Goal: Task Accomplishment & Management: Manage account settings

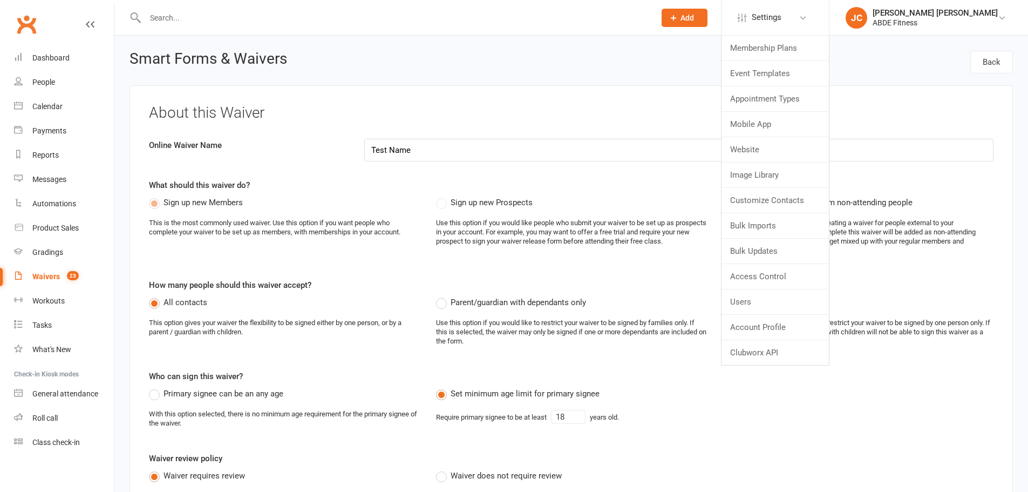
click at [796, 124] on link "Mobile App" at bounding box center [775, 124] width 107 height 25
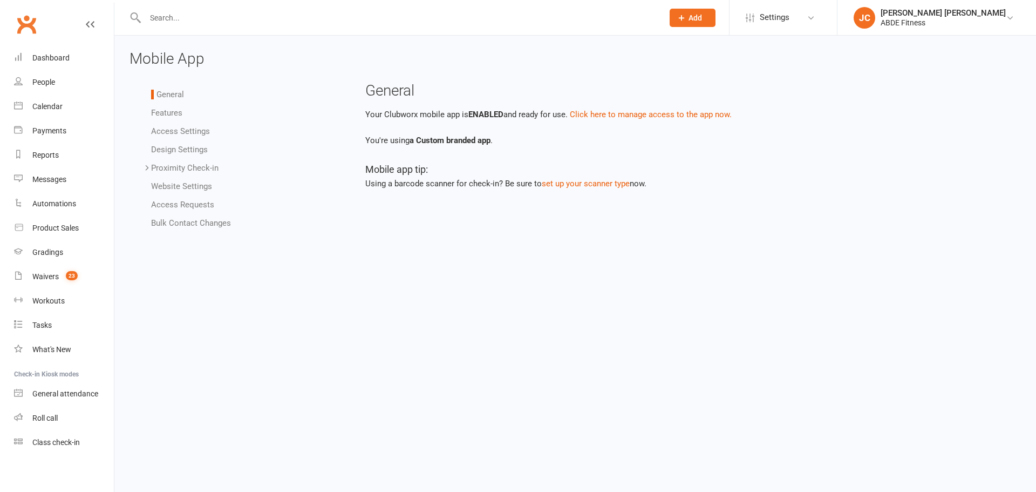
click at [178, 133] on link "Access Settings" at bounding box center [180, 131] width 59 height 10
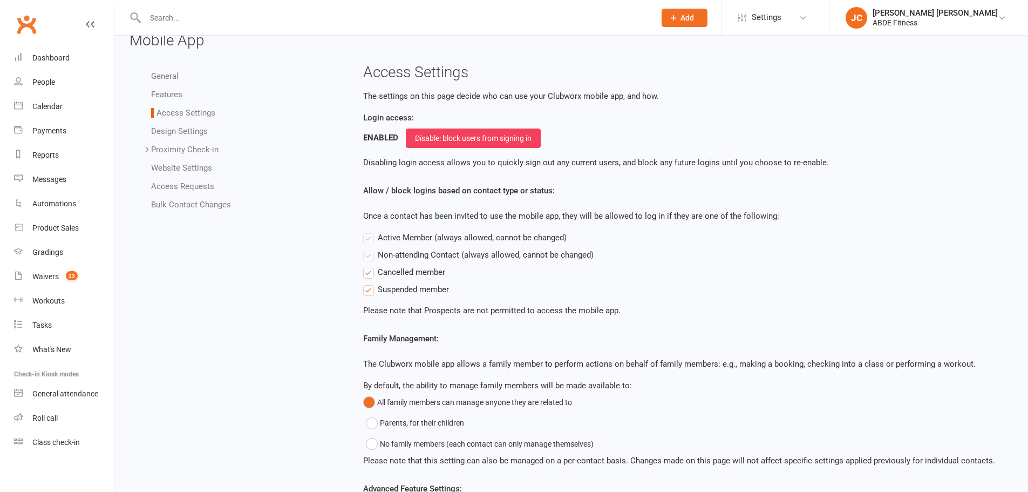
scroll to position [18, 0]
click at [193, 135] on link "Design Settings" at bounding box center [179, 132] width 57 height 10
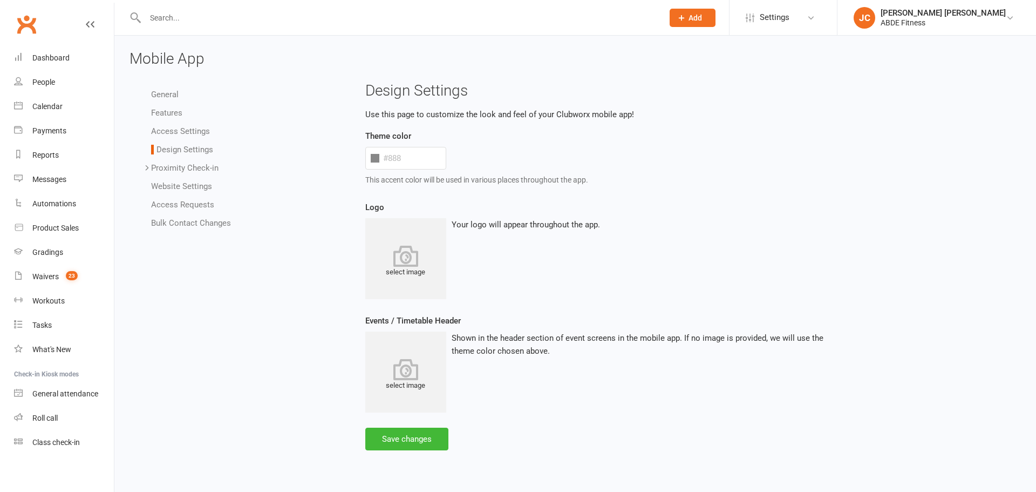
type input "#5b5b5b"
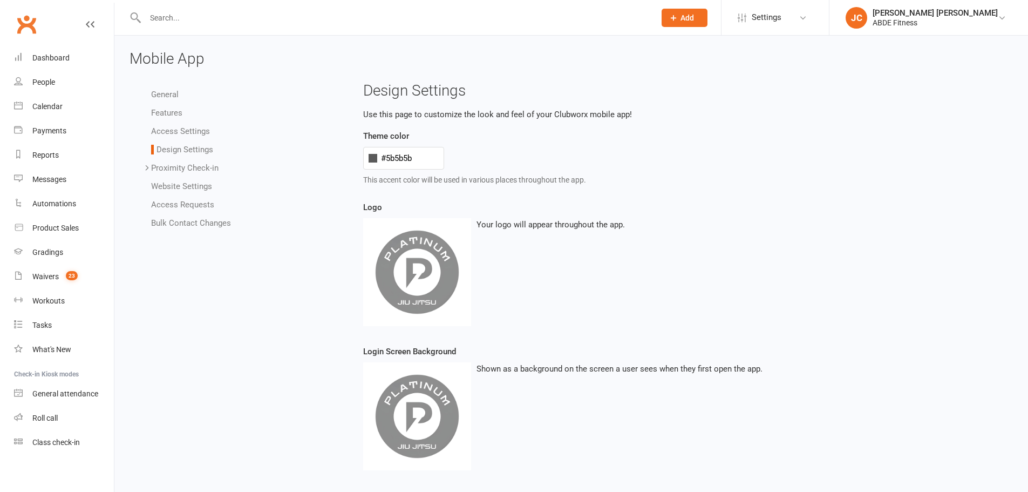
click at [194, 166] on link "Proximity Check-in" at bounding box center [184, 168] width 67 height 10
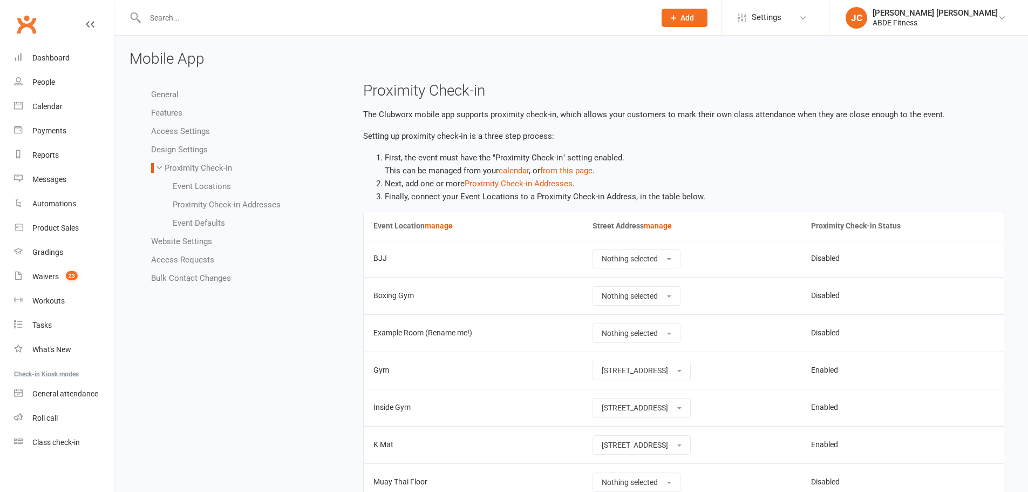
click at [200, 242] on link "Website Settings" at bounding box center [181, 241] width 61 height 10
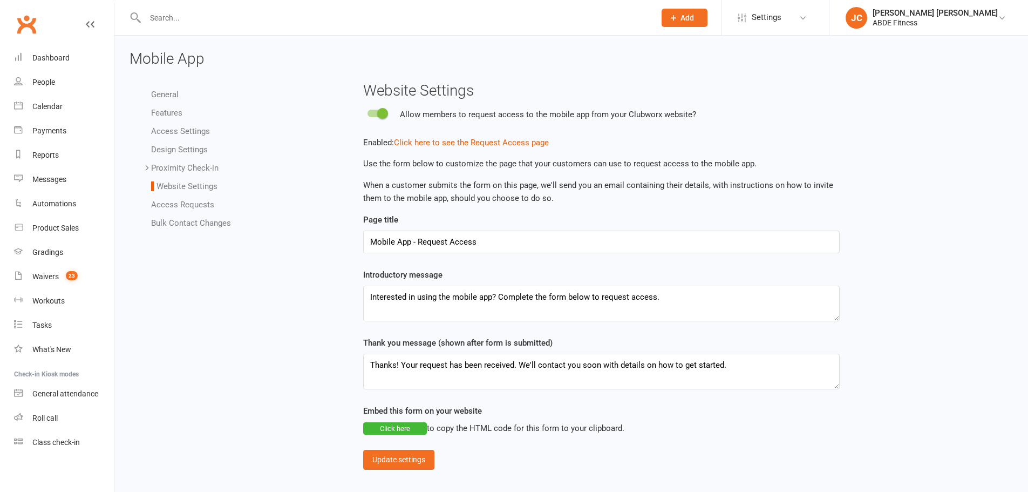
click at [168, 114] on link "Features" at bounding box center [166, 113] width 31 height 10
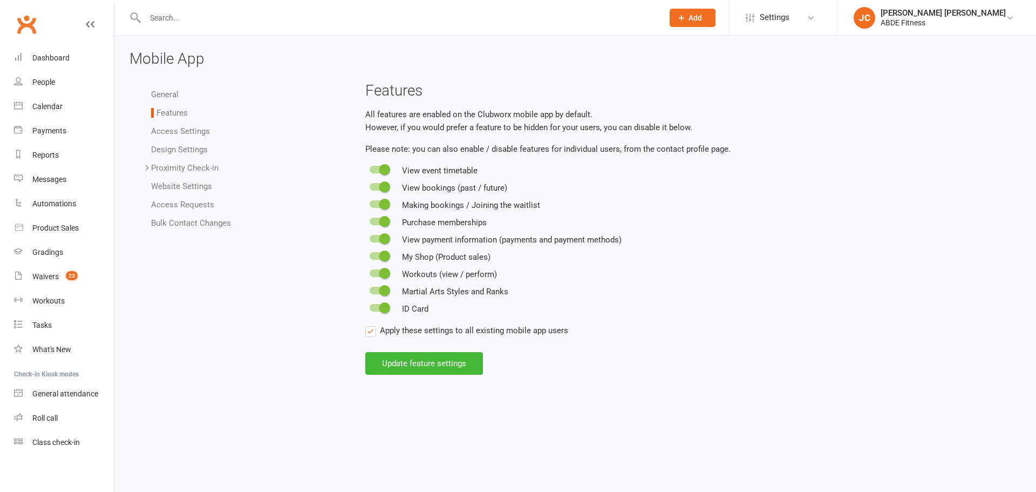
click at [170, 94] on link "General" at bounding box center [165, 95] width 28 height 10
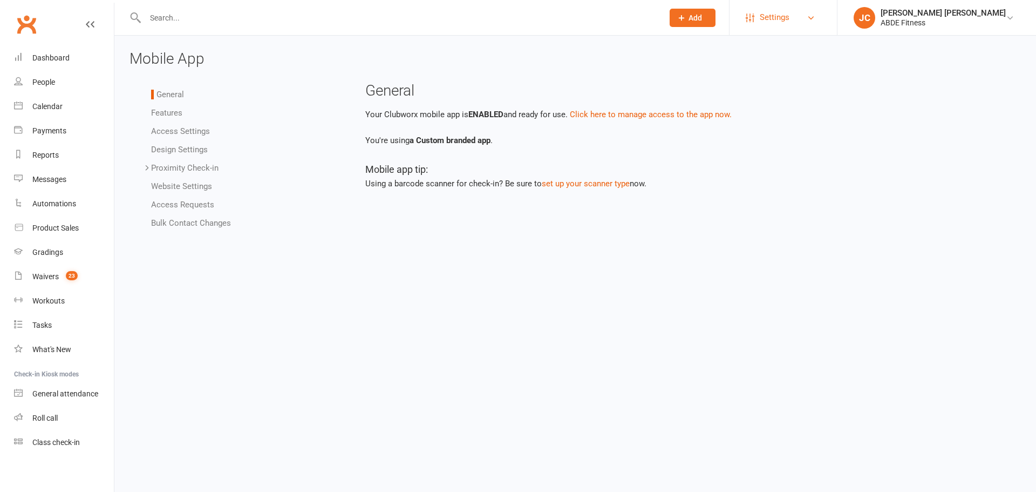
click at [790, 12] on span "Settings" at bounding box center [775, 17] width 30 height 24
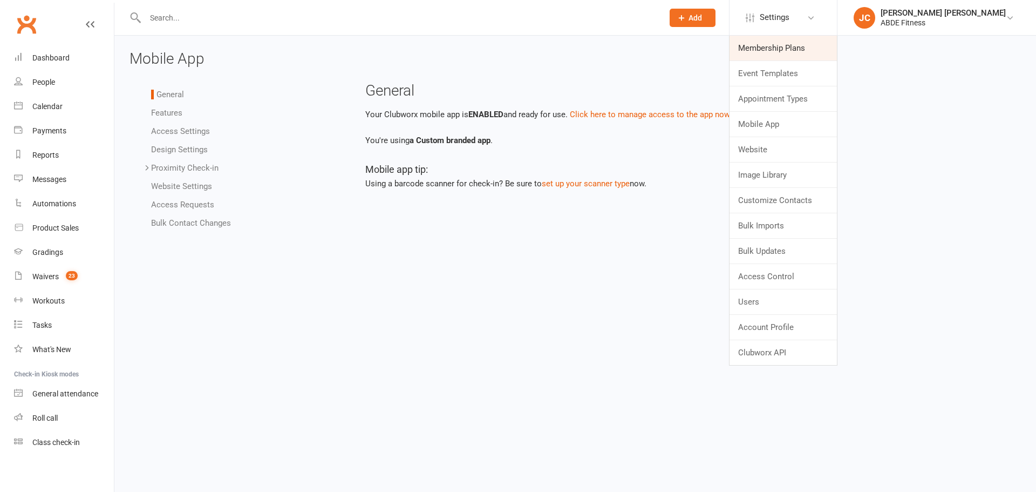
click at [803, 45] on link "Membership Plans" at bounding box center [783, 48] width 107 height 25
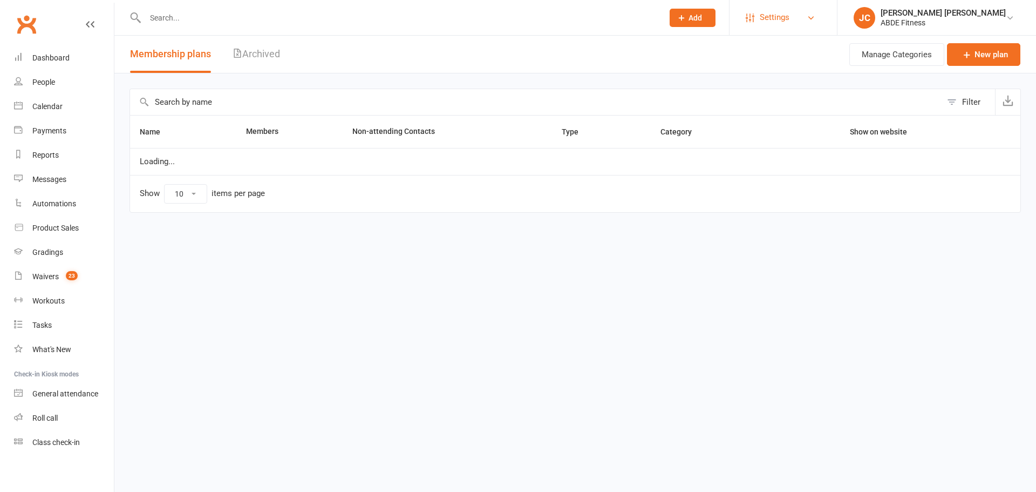
click at [793, 12] on link "Settings" at bounding box center [783, 17] width 75 height 24
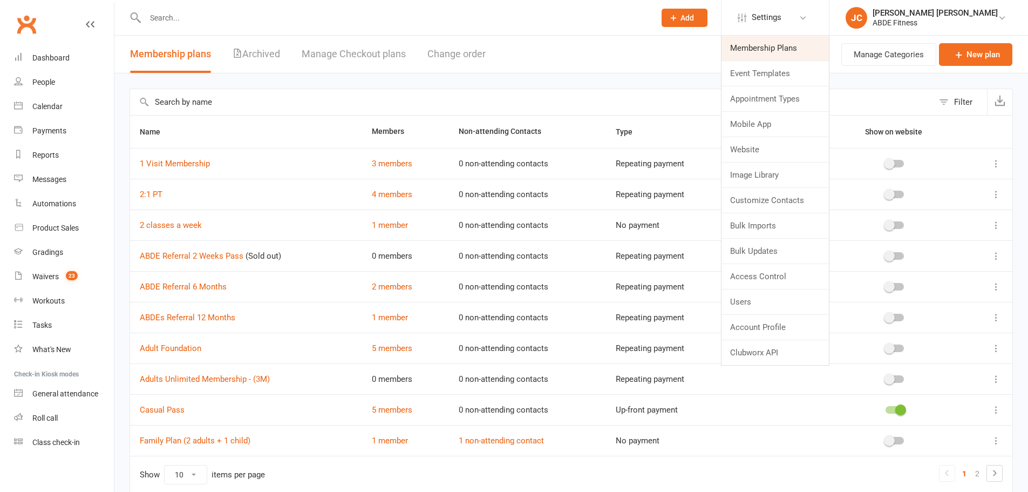
click at [807, 40] on link "Membership Plans" at bounding box center [775, 48] width 107 height 25
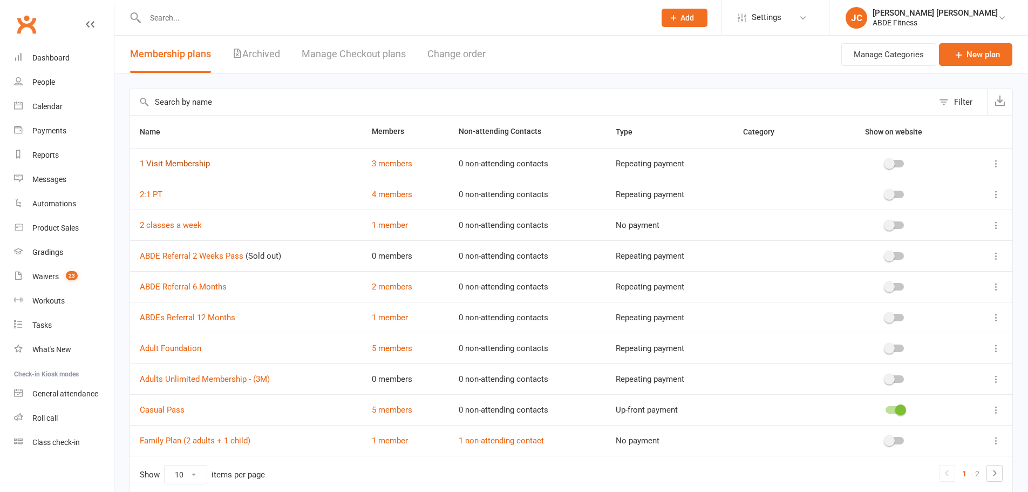
click at [174, 165] on link "1 Visit Membership" at bounding box center [175, 164] width 70 height 10
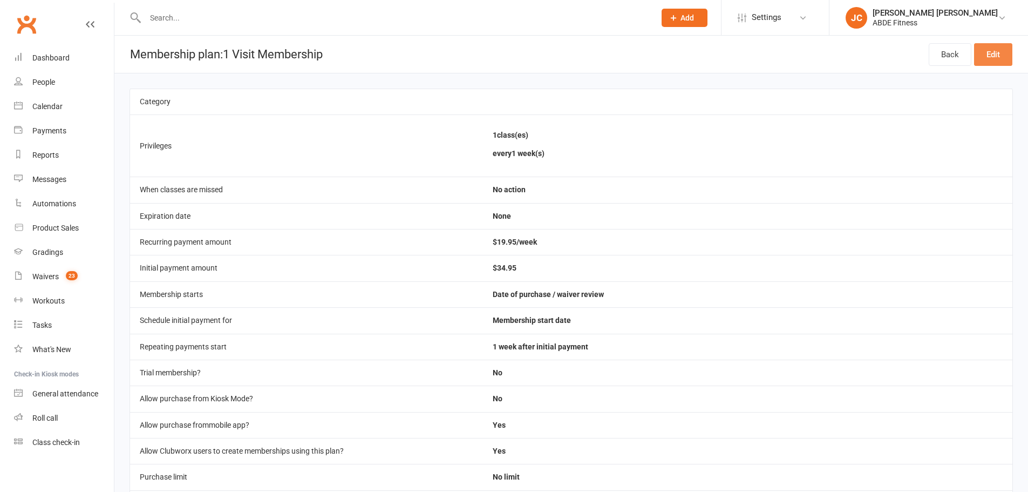
click at [993, 60] on link "Edit" at bounding box center [993, 54] width 38 height 23
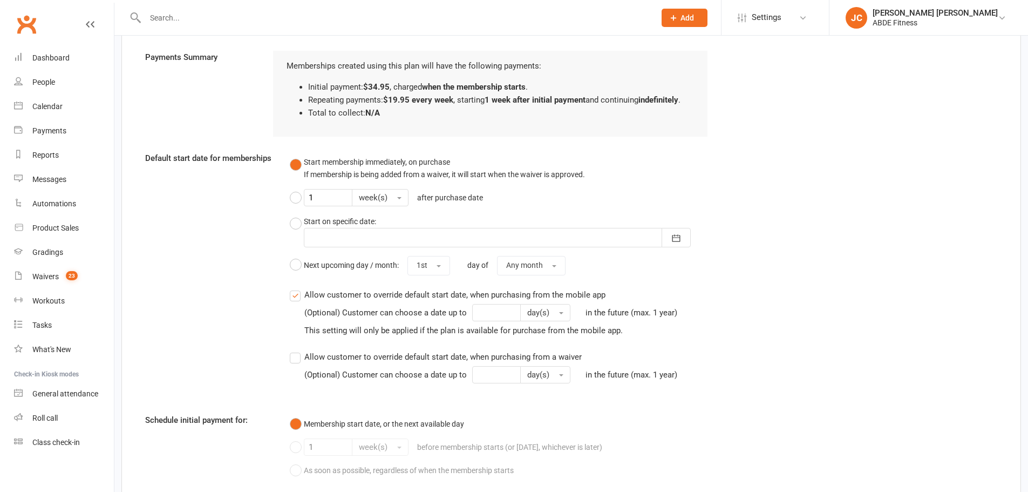
scroll to position [621, 0]
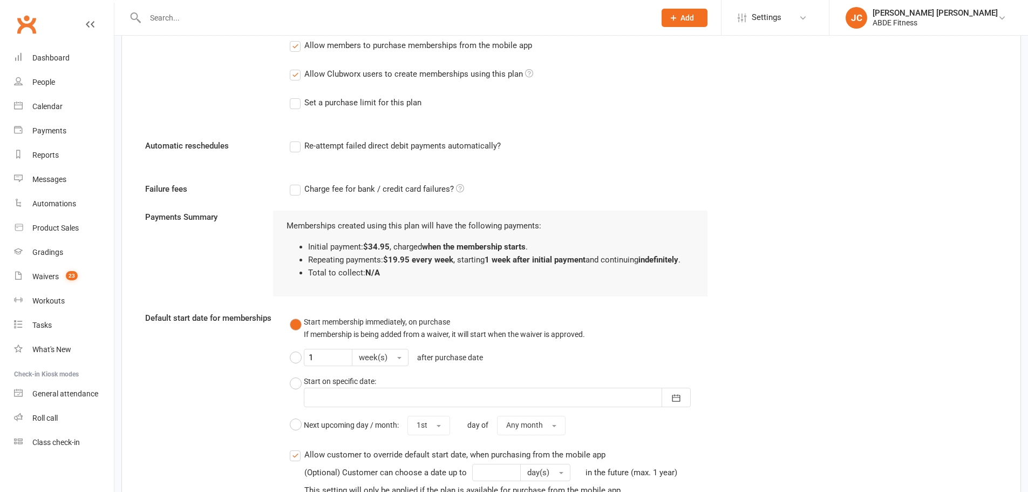
click at [297, 191] on label "Charge fee for bank / credit card failures?" at bounding box center [377, 188] width 174 height 13
click at [297, 182] on input "Charge fee for bank / credit card failures?" at bounding box center [377, 182] width 174 height 0
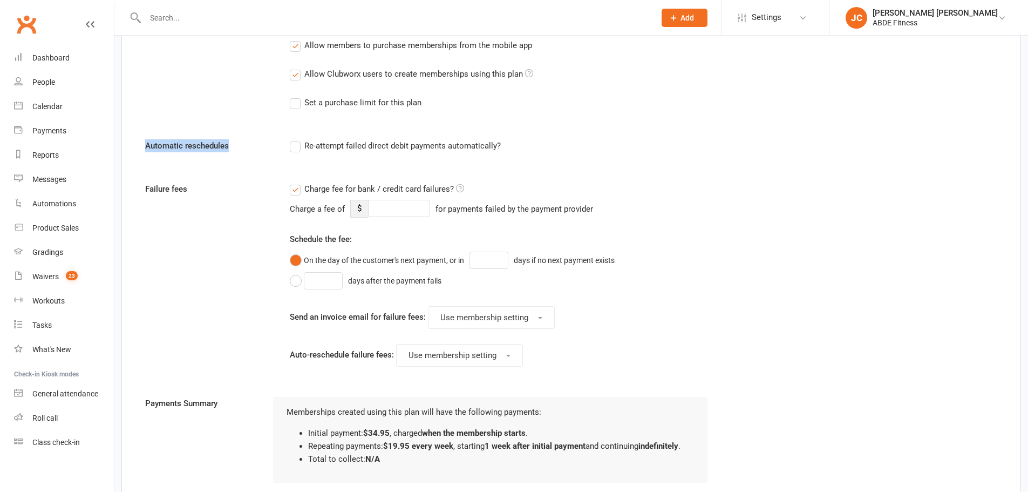
drag, startPoint x: 139, startPoint y: 146, endPoint x: 507, endPoint y: 148, distance: 368.7
click at [507, 148] on div "Automatic reschedules Re-attempt failed direct debit payments automatically?" at bounding box center [571, 153] width 868 height 28
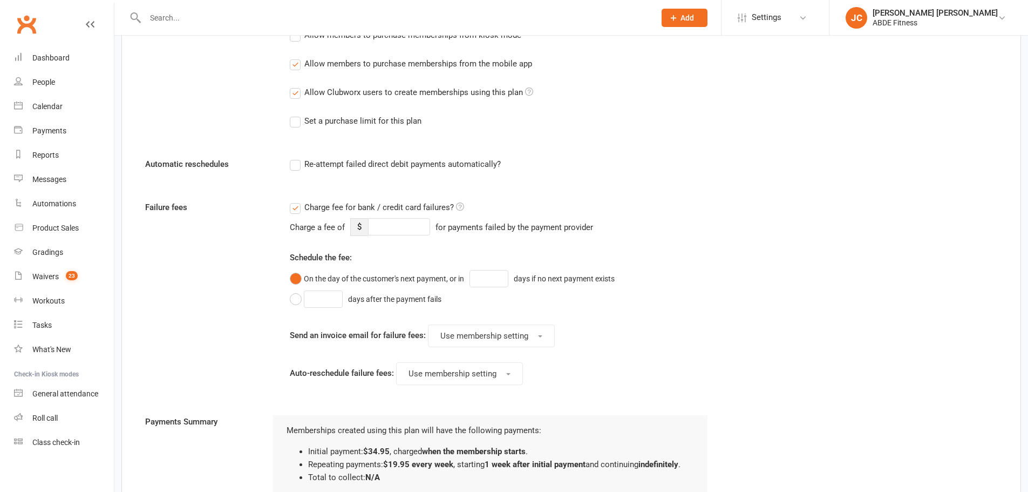
click at [547, 153] on form "Membership name 1 Visit Membership Membership category No category Add and mana…" at bounding box center [571, 211] width 868 height 1431
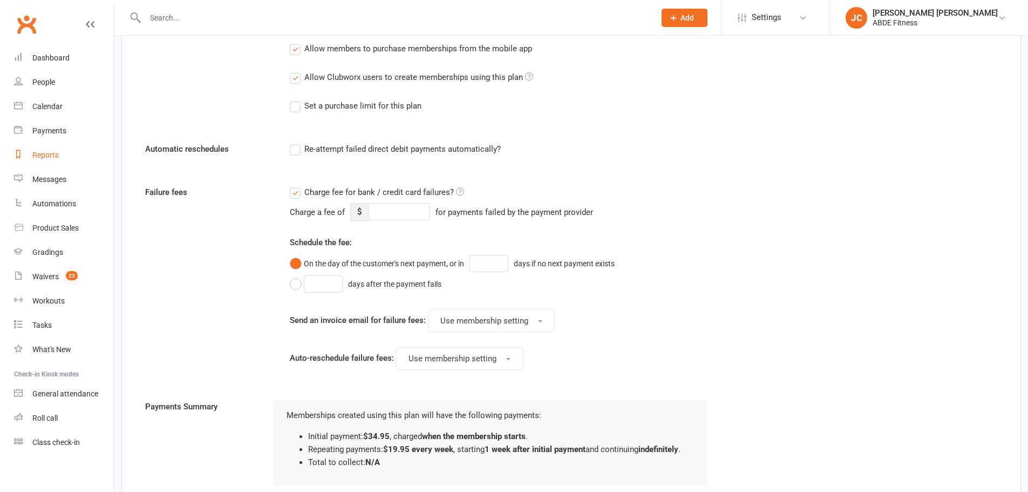
scroll to position [639, 0]
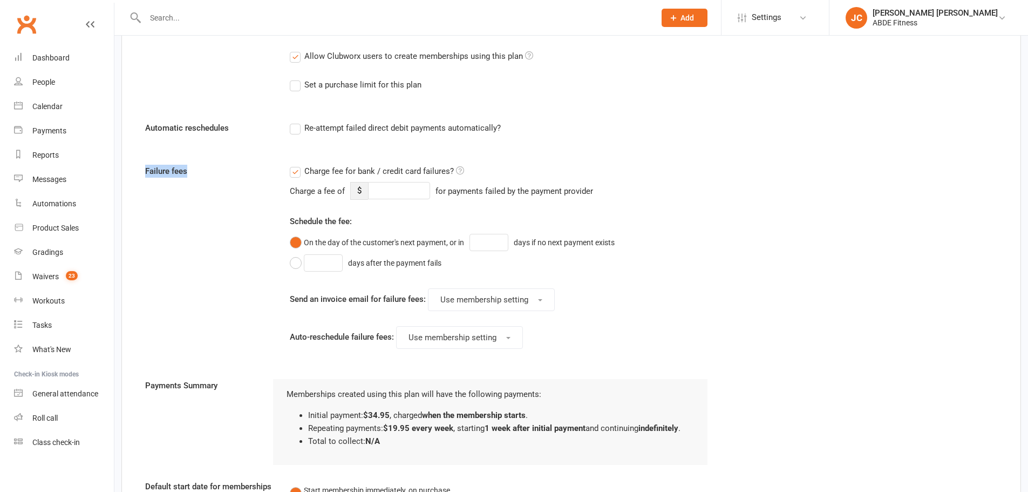
drag, startPoint x: 141, startPoint y: 170, endPoint x: 198, endPoint y: 173, distance: 56.7
click at [198, 173] on label "Failure fees" at bounding box center [209, 171] width 145 height 13
click at [234, 169] on label "Failure fees" at bounding box center [209, 171] width 145 height 13
click at [293, 173] on label "Charge fee for bank / credit card failures?" at bounding box center [377, 171] width 174 height 13
click at [293, 165] on input "Charge fee for bank / credit card failures?" at bounding box center [377, 165] width 174 height 0
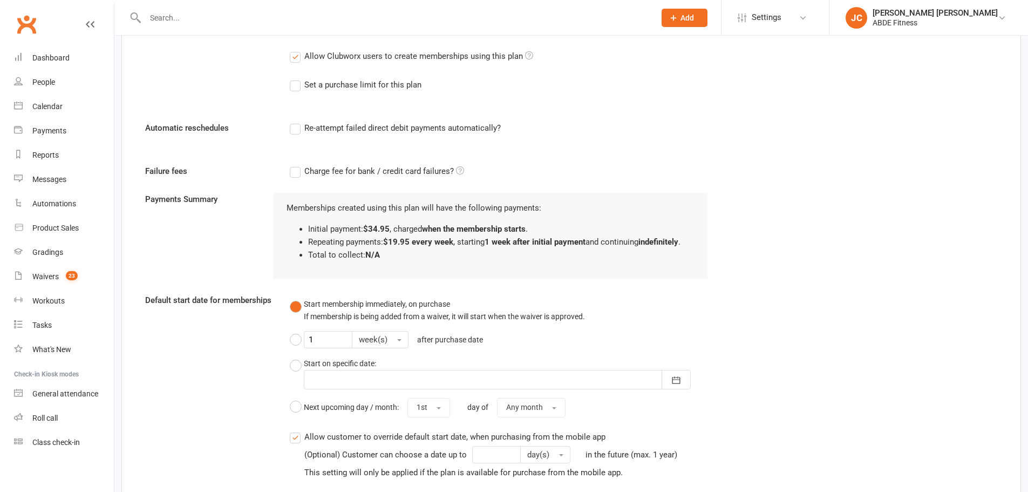
click at [294, 171] on label "Charge fee for bank / credit card failures?" at bounding box center [377, 171] width 174 height 13
click at [294, 165] on input "Charge fee for bank / credit card failures?" at bounding box center [377, 165] width 174 height 0
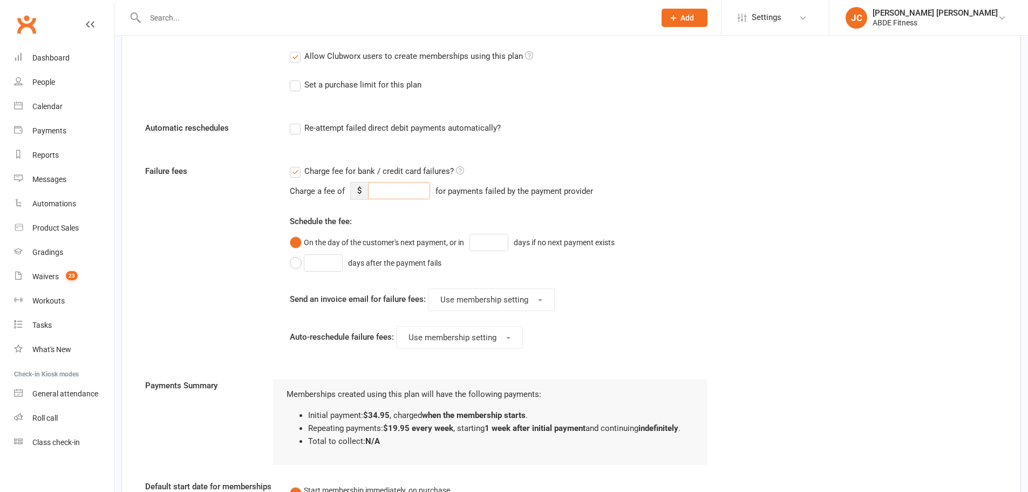
click at [401, 189] on input "number" at bounding box center [399, 190] width 62 height 17
type input "1"
type input "4"
type input "5"
click at [491, 244] on input "number" at bounding box center [489, 242] width 39 height 17
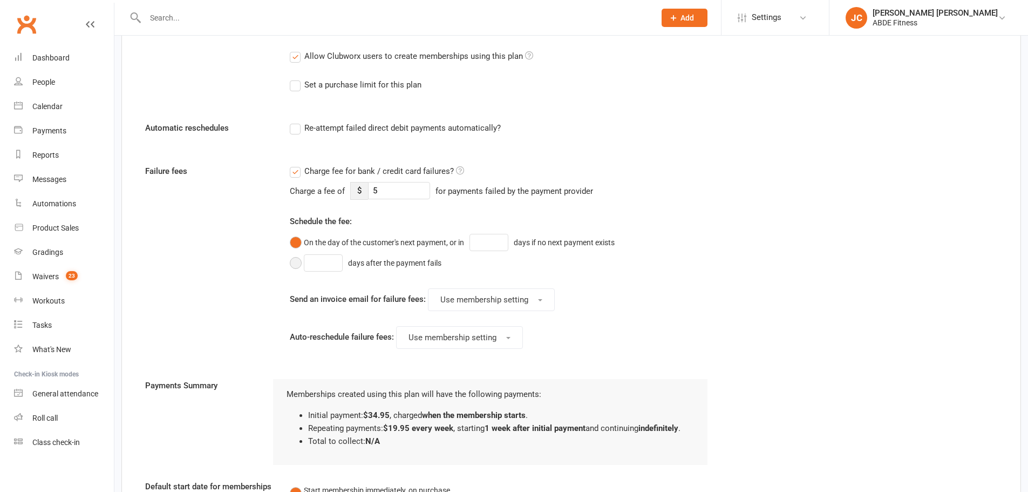
click at [294, 267] on button "days after the payment fails" at bounding box center [368, 263] width 157 height 21
click at [330, 269] on input "number" at bounding box center [323, 262] width 39 height 17
type input "2"
drag, startPoint x: 270, startPoint y: 168, endPoint x: 435, endPoint y: 174, distance: 164.8
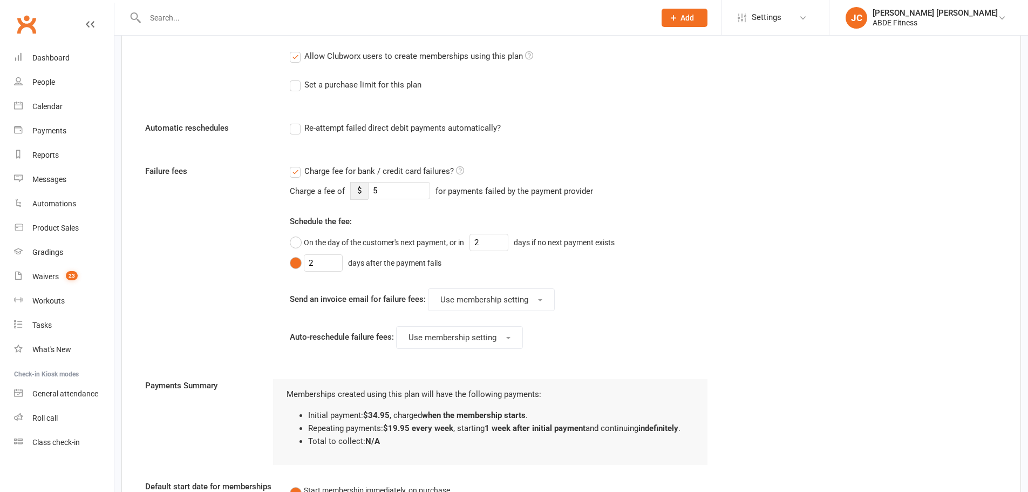
click at [435, 174] on div "Failure fees Charge fee for bank / credit card failures? Charge a fee of $ 5 fo…" at bounding box center [571, 272] width 868 height 214
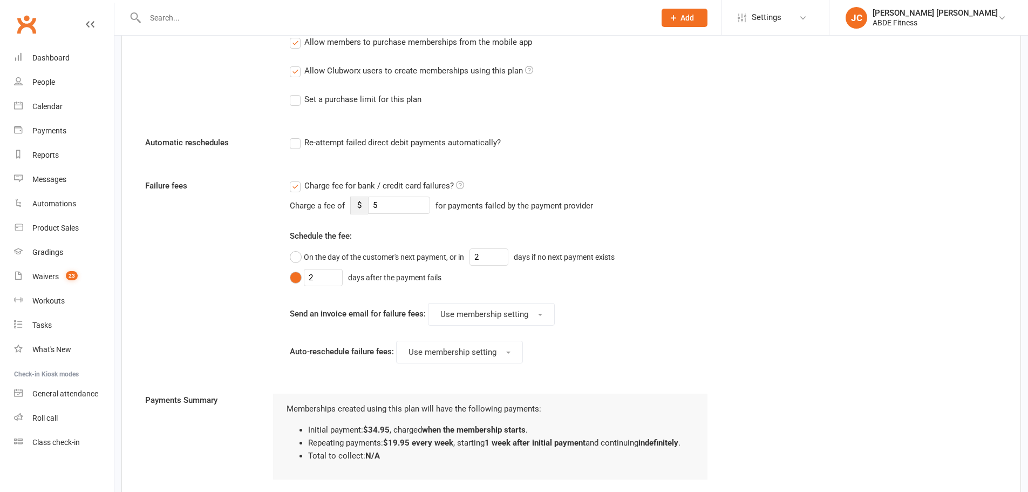
scroll to position [621, 0]
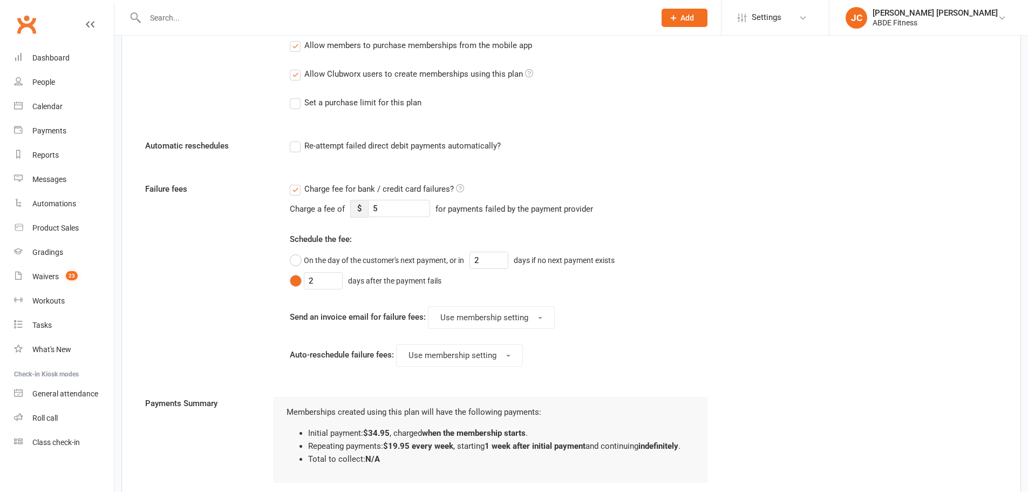
click at [294, 192] on label "Charge fee for bank / credit card failures?" at bounding box center [377, 188] width 174 height 13
click at [294, 182] on input "Charge fee for bank / credit card failures?" at bounding box center [377, 182] width 174 height 0
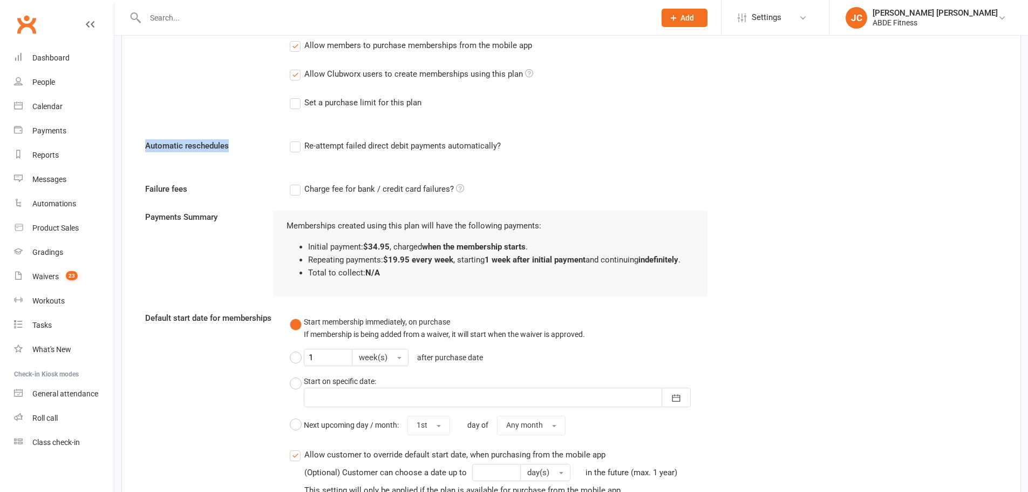
drag, startPoint x: 140, startPoint y: 147, endPoint x: 234, endPoint y: 145, distance: 94.5
click at [234, 145] on label "Automatic reschedules" at bounding box center [209, 145] width 145 height 13
drag, startPoint x: 148, startPoint y: 192, endPoint x: 207, endPoint y: 190, distance: 58.3
click at [207, 190] on label "Failure fees" at bounding box center [209, 188] width 145 height 13
drag, startPoint x: 134, startPoint y: 136, endPoint x: 524, endPoint y: 187, distance: 393.1
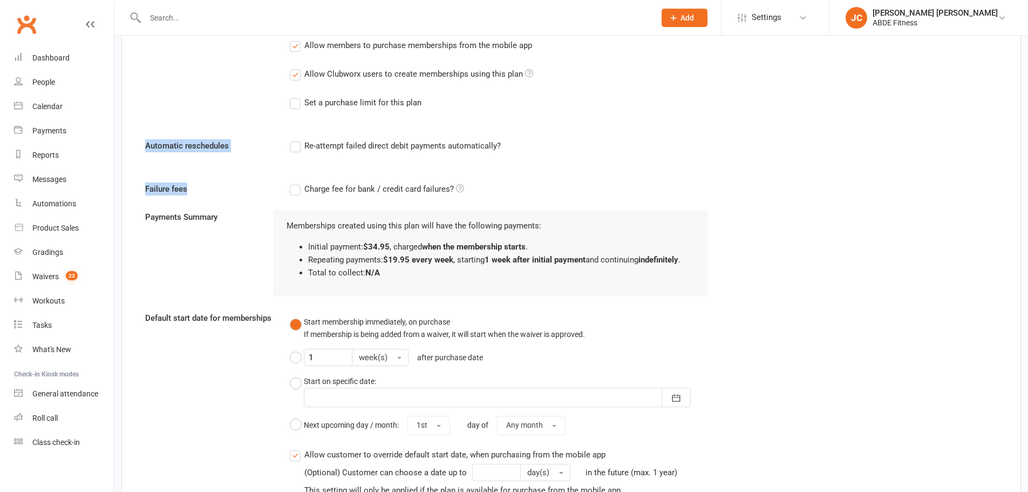
click at [524, 187] on div "Membership name 1 Visit Membership Membership category No category Add and mana…" at bounding box center [571, 108] width 900 height 1292
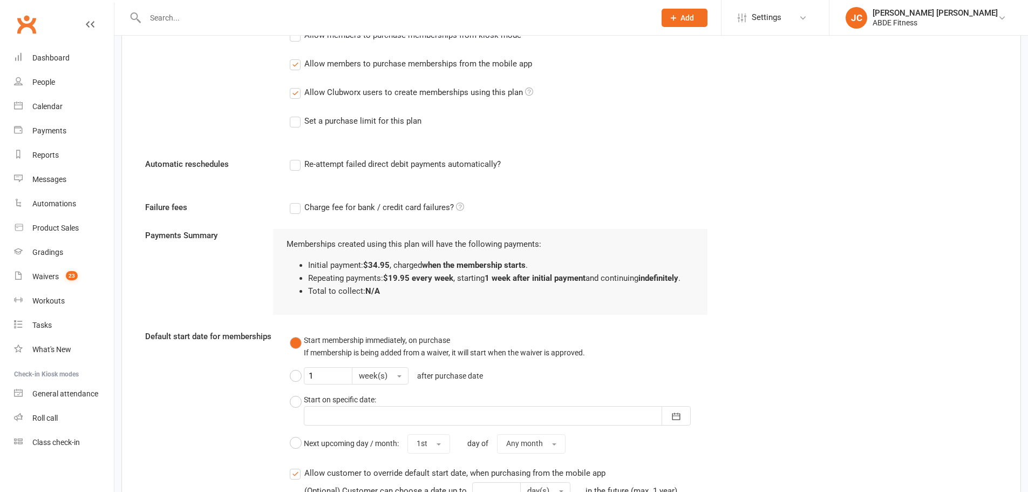
click at [539, 187] on form "Membership name 1 Visit Membership Membership category No category Add and mana…" at bounding box center [571, 118] width 868 height 1245
click at [44, 276] on div "Waivers" at bounding box center [45, 276] width 26 height 9
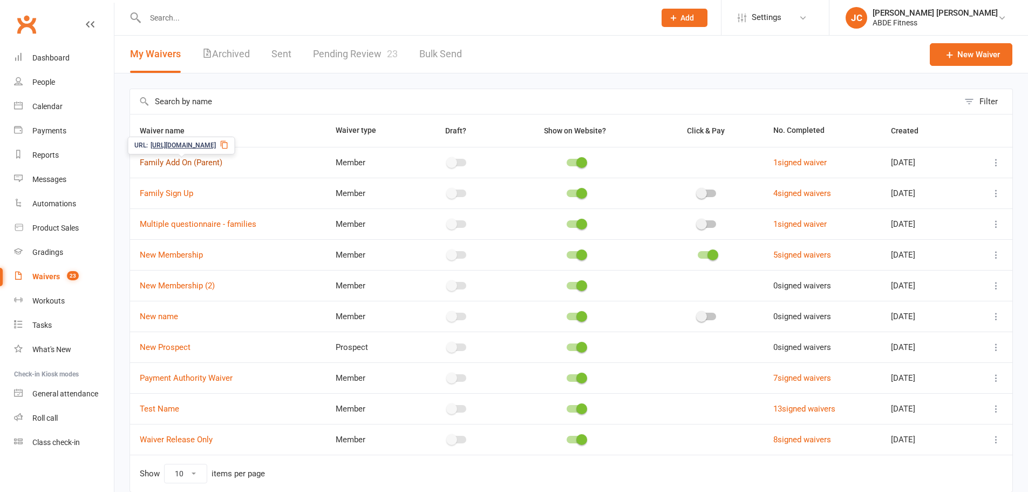
click at [198, 162] on link "Family Add On (Parent)" at bounding box center [181, 163] width 83 height 10
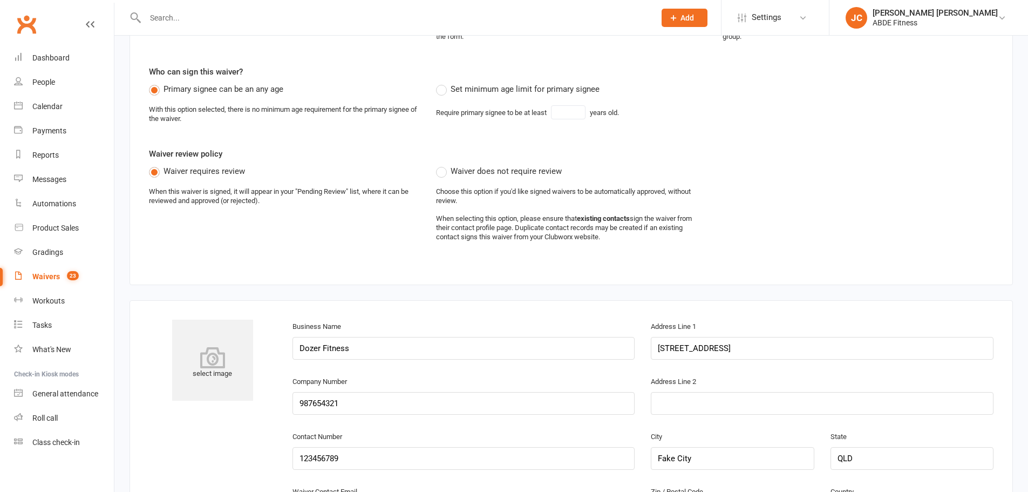
select select "do_not_copy_answers"
select select "checkbox"
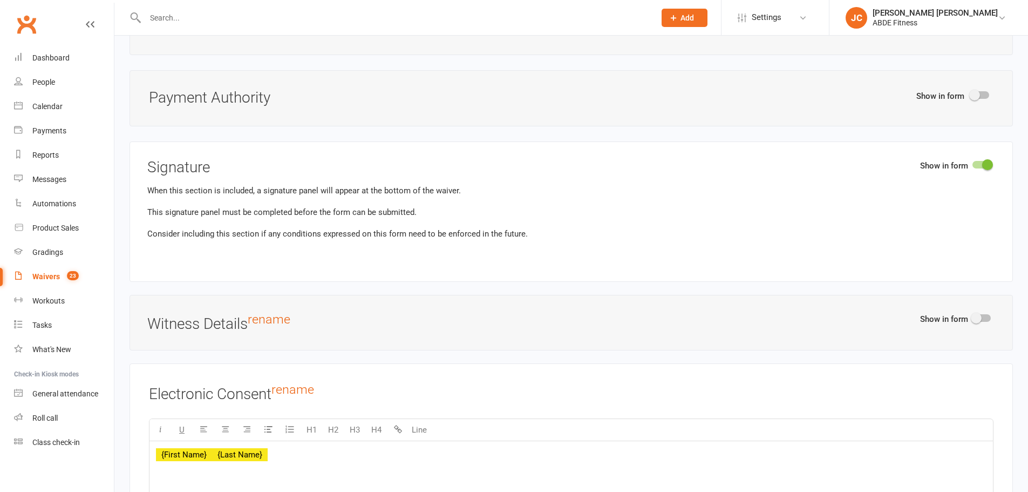
scroll to position [1943, 0]
click at [970, 89] on span at bounding box center [974, 93] width 11 height 11
click at [971, 92] on input "checkbox" at bounding box center [971, 92] width 0 height 0
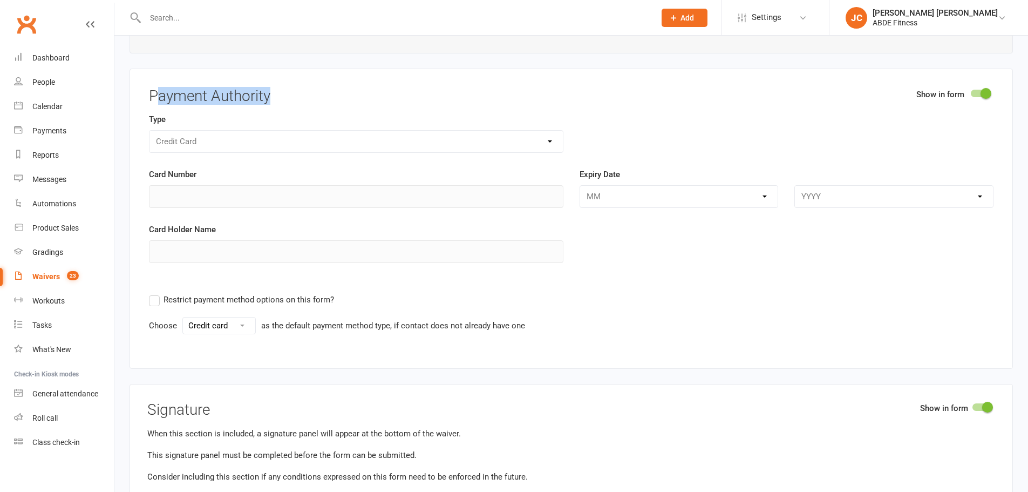
drag, startPoint x: 160, startPoint y: 100, endPoint x: 300, endPoint y: 96, distance: 140.4
click at [300, 96] on h3 "Payment Authority" at bounding box center [571, 96] width 845 height 17
click at [44, 270] on link "Waivers 23" at bounding box center [64, 276] width 100 height 24
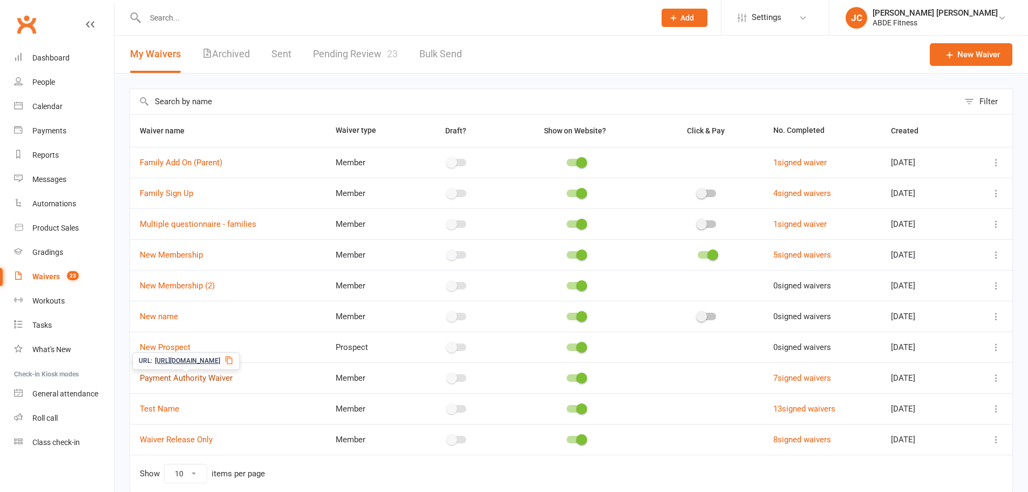
click at [193, 377] on link "Payment Authority Waiver" at bounding box center [186, 378] width 93 height 10
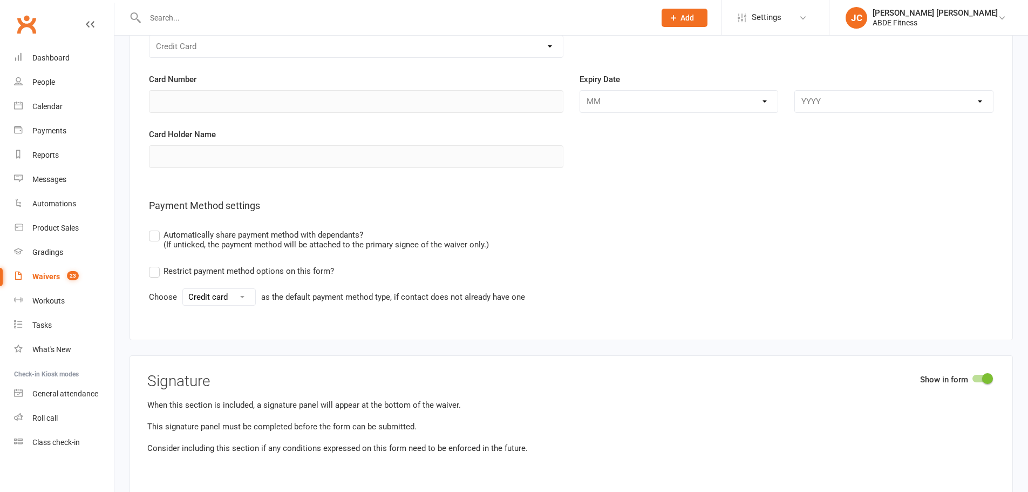
scroll to position [2195, 0]
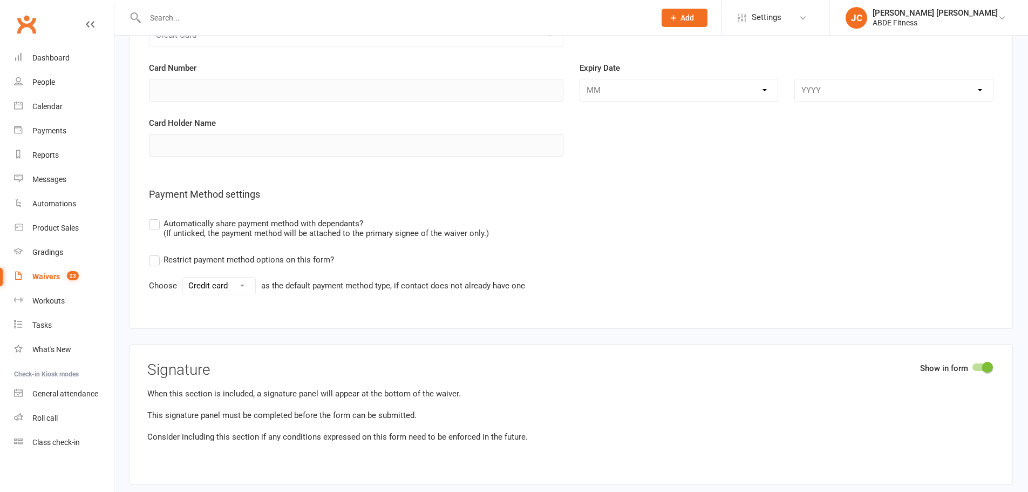
drag, startPoint x: 250, startPoint y: 221, endPoint x: 304, endPoint y: 222, distance: 53.4
click at [304, 222] on span "Automatically share payment method with dependants? (If unticked, the payment m…" at bounding box center [326, 227] width 325 height 21
click at [156, 217] on input "Automatically share payment method with dependants? (If unticked, the payment m…" at bounding box center [152, 217] width 7 height 0
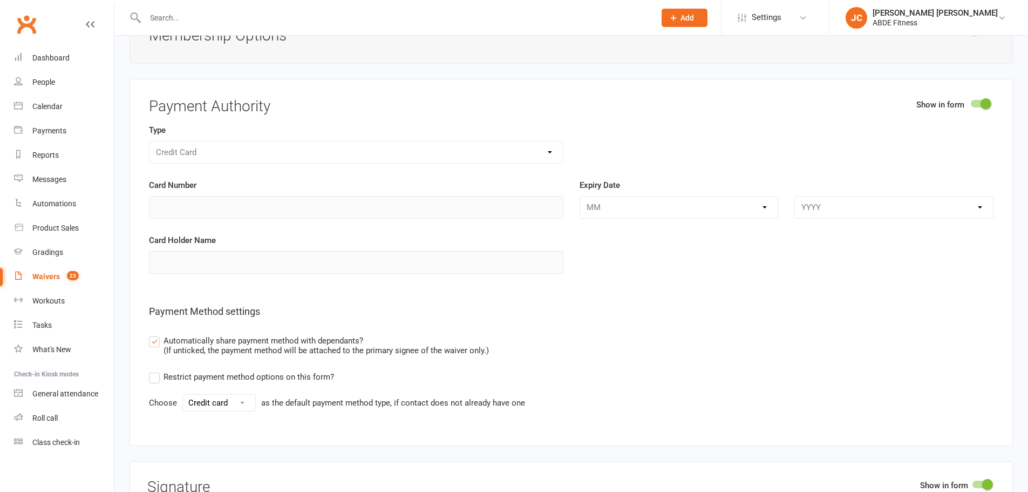
scroll to position [2033, 0]
